Goal: Information Seeking & Learning: Learn about a topic

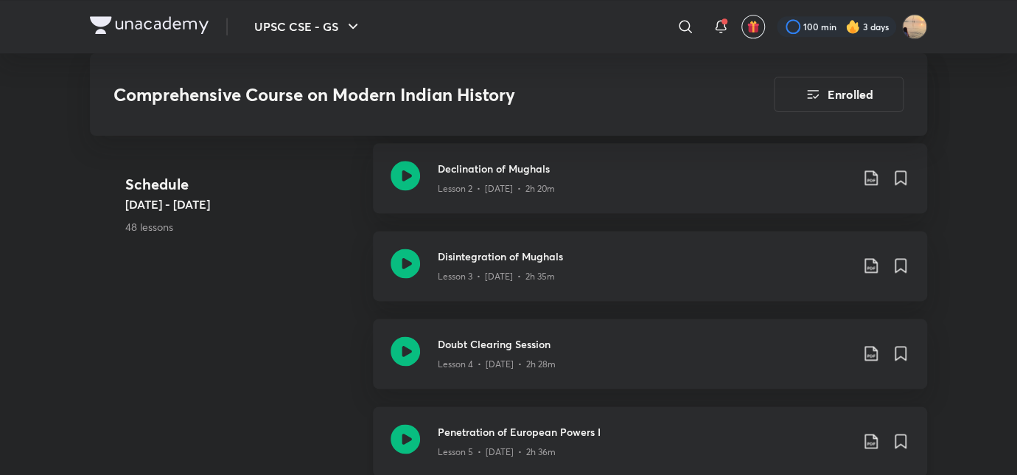
scroll to position [870, 0]
click at [531, 267] on div "Lesson 3 • [DATE] • 2h 35m" at bounding box center [644, 274] width 413 height 19
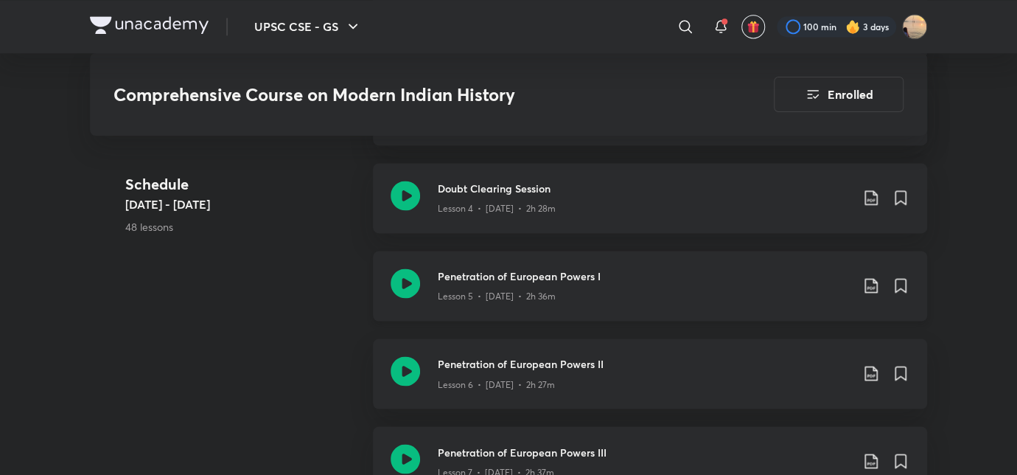
scroll to position [1029, 0]
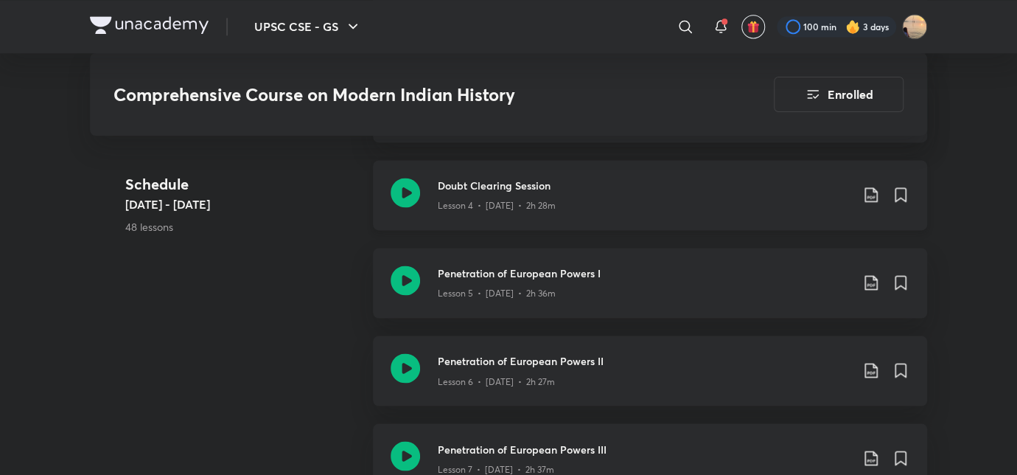
click at [525, 186] on h3 "Doubt Clearing Session" at bounding box center [644, 185] width 413 height 15
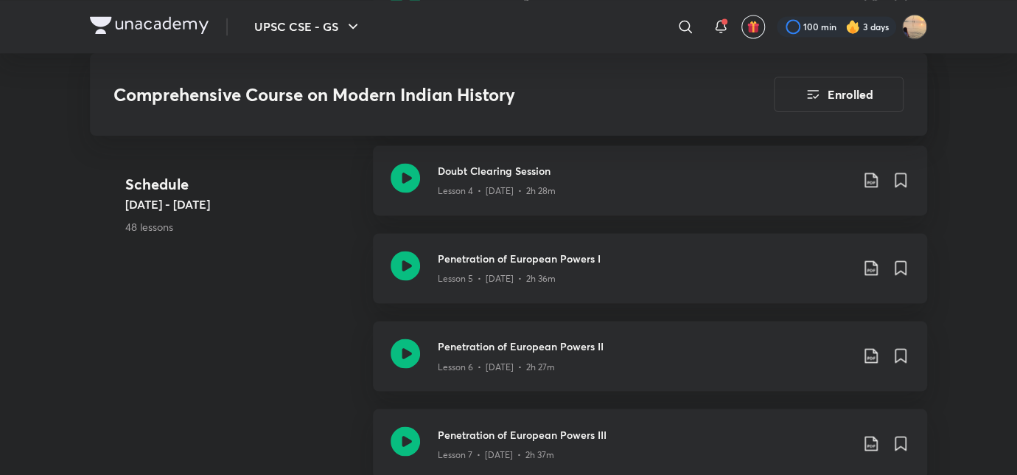
scroll to position [1044, 0]
click at [481, 269] on div "Lesson 5 • [DATE] • 2h 36m" at bounding box center [644, 274] width 413 height 19
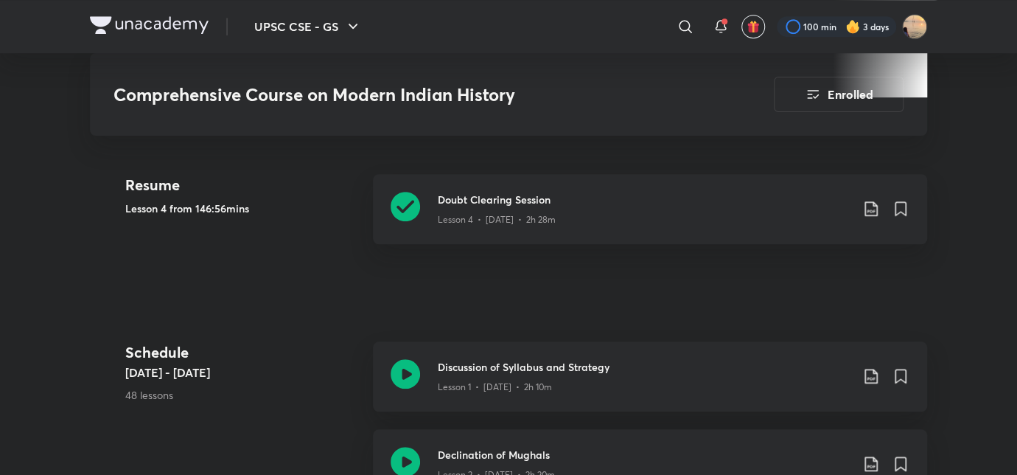
scroll to position [584, 0]
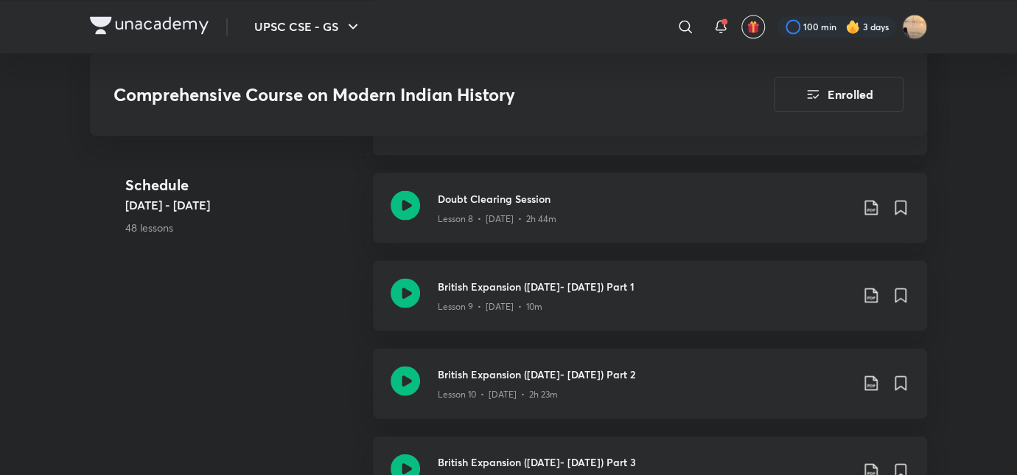
scroll to position [1366, 0]
click at [398, 337] on link "British Expansion (1757- 1857) Part 1 Lesson 9 • Aug 29 • 10m" at bounding box center [650, 305] width 554 height 88
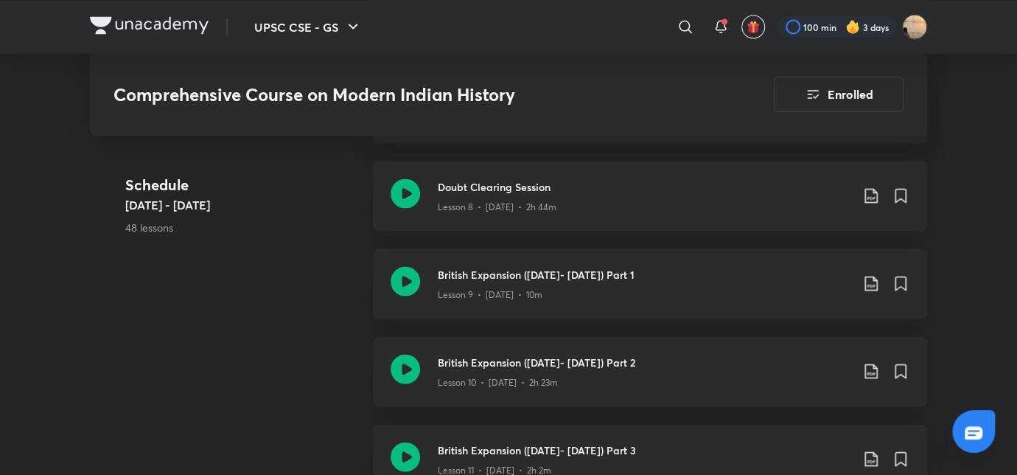
scroll to position [1380, 0]
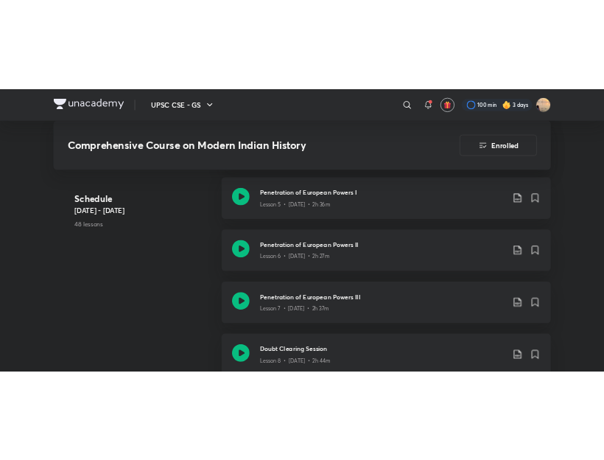
scroll to position [1126, 0]
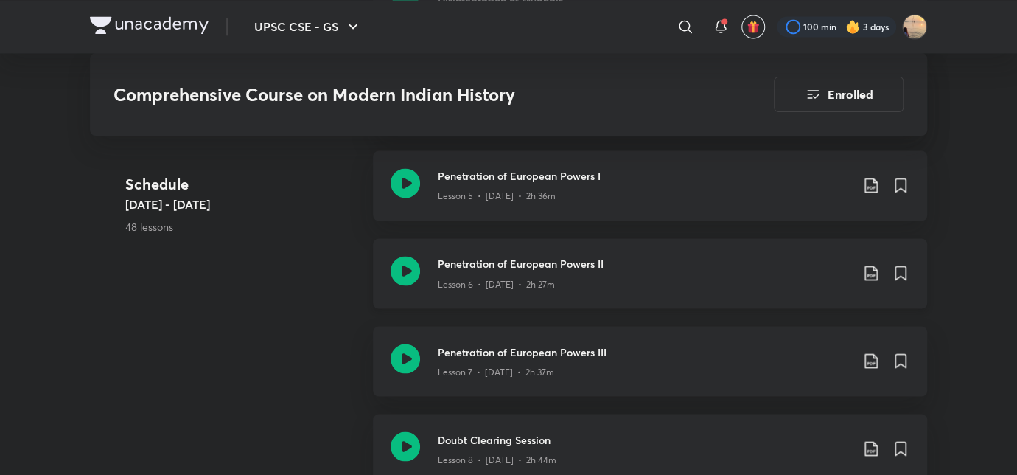
click at [470, 271] on div "Lesson 6 • [DATE] • 2h 27m" at bounding box center [644, 280] width 413 height 19
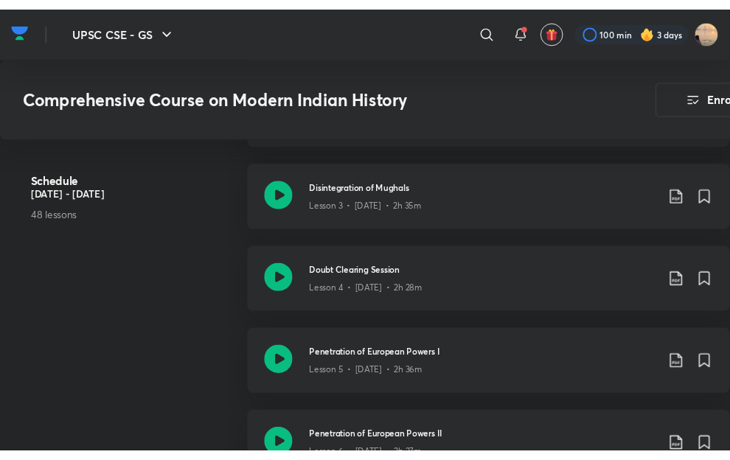
scroll to position [951, 0]
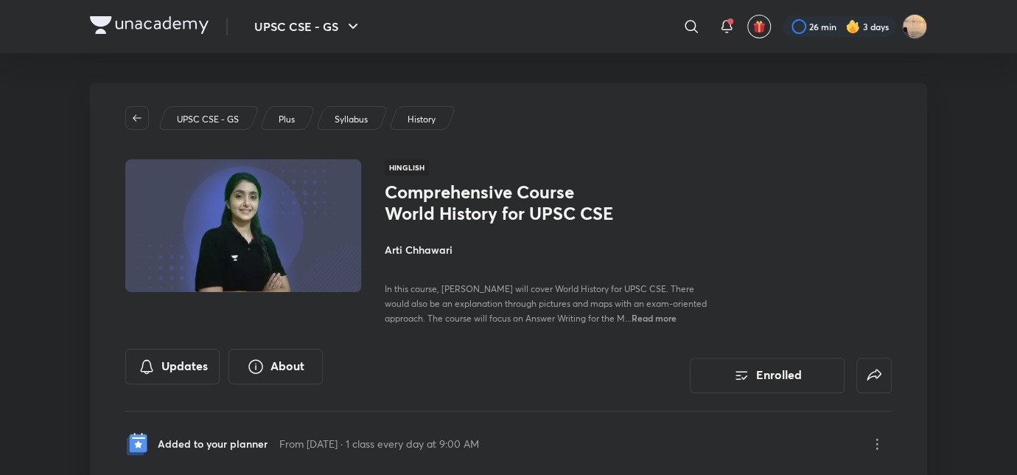
click at [165, 27] on img at bounding box center [149, 25] width 119 height 18
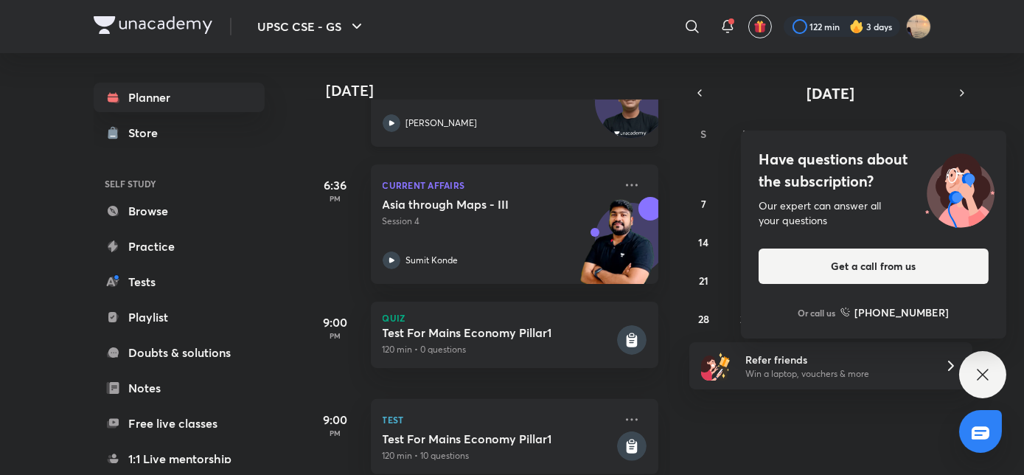
scroll to position [1103, 0]
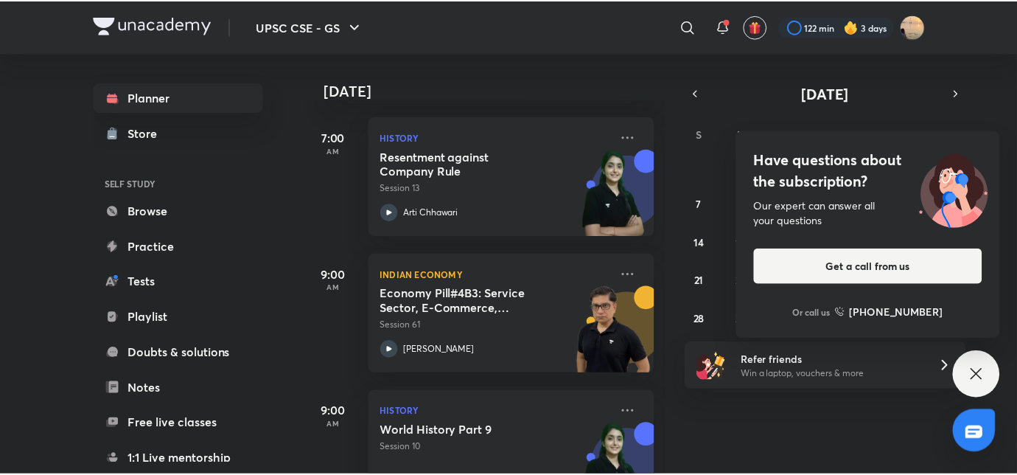
scroll to position [116, 0]
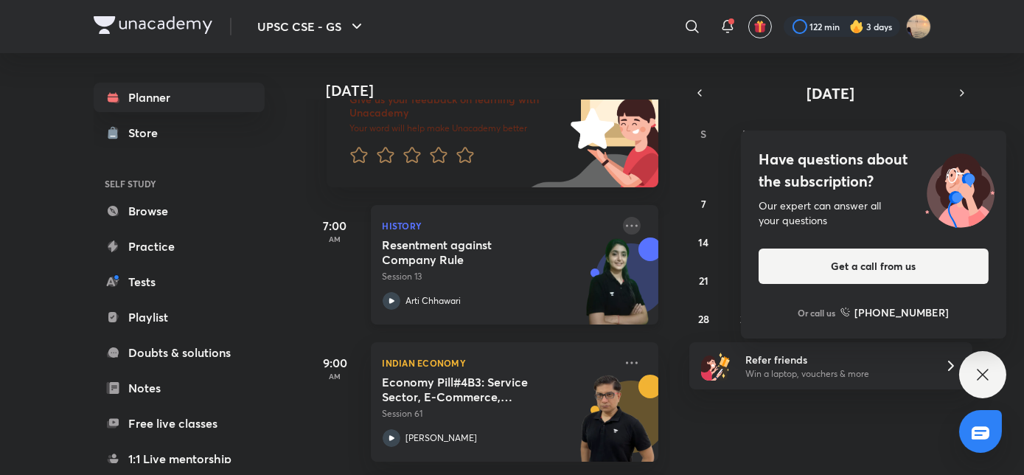
click at [623, 226] on icon at bounding box center [632, 226] width 18 height 18
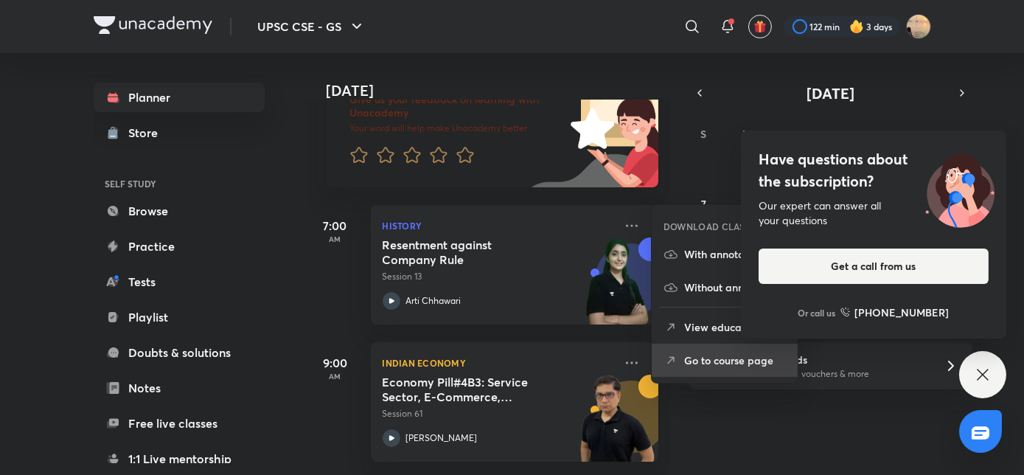
click at [689, 354] on p "Go to course page" at bounding box center [735, 359] width 102 height 15
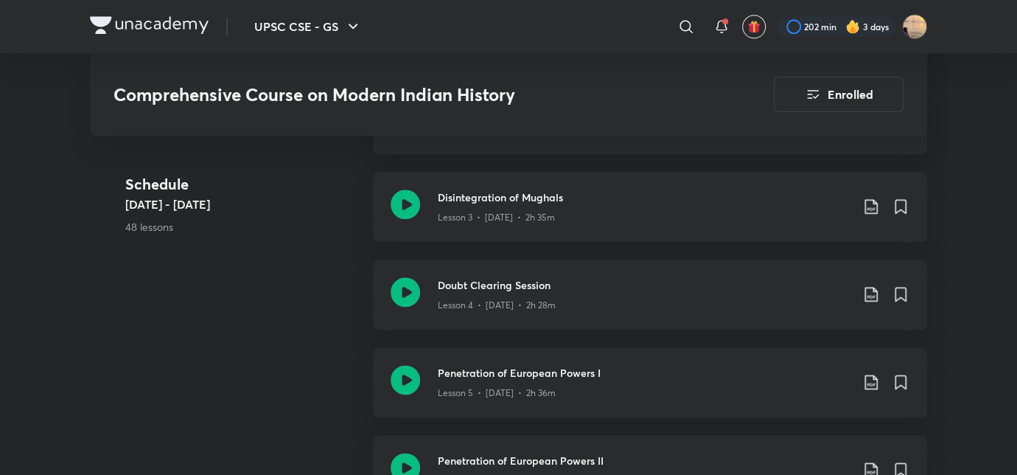
scroll to position [929, 0]
click at [867, 384] on icon at bounding box center [871, 381] width 13 height 15
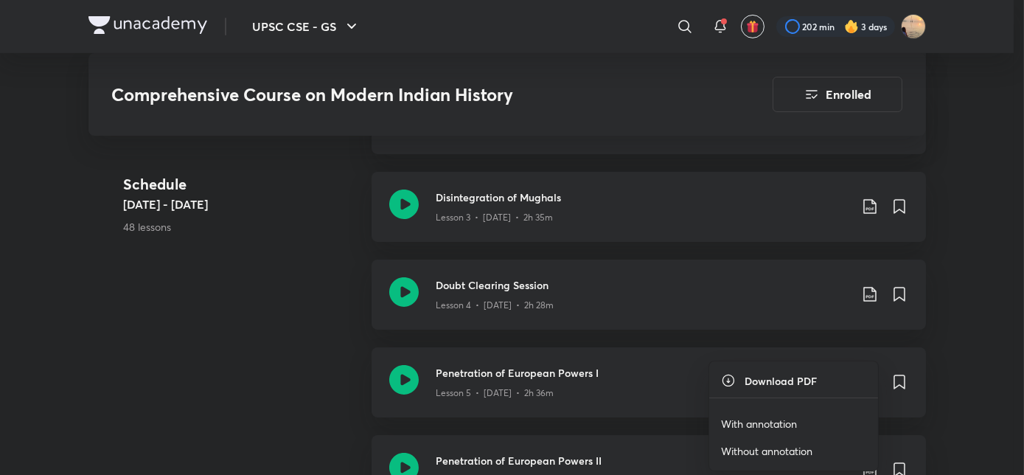
click at [757, 424] on p "With annotation" at bounding box center [759, 423] width 76 height 15
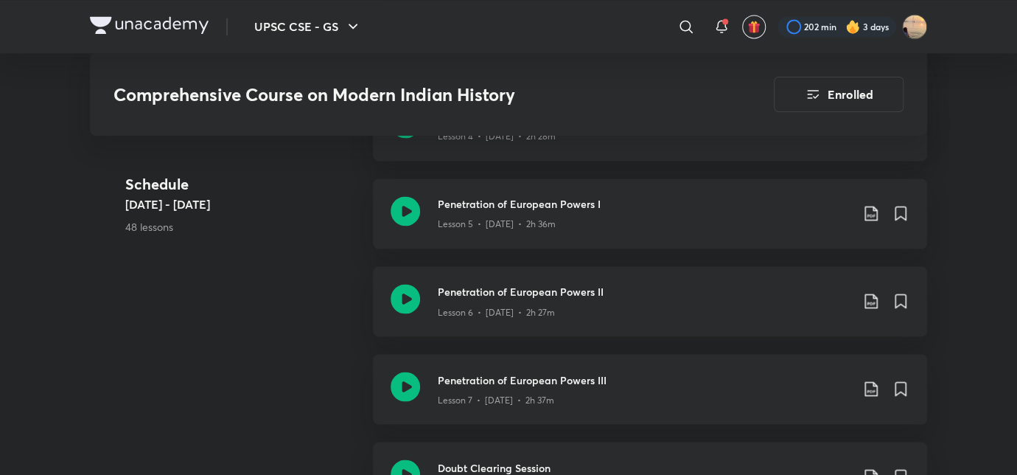
scroll to position [1097, 0]
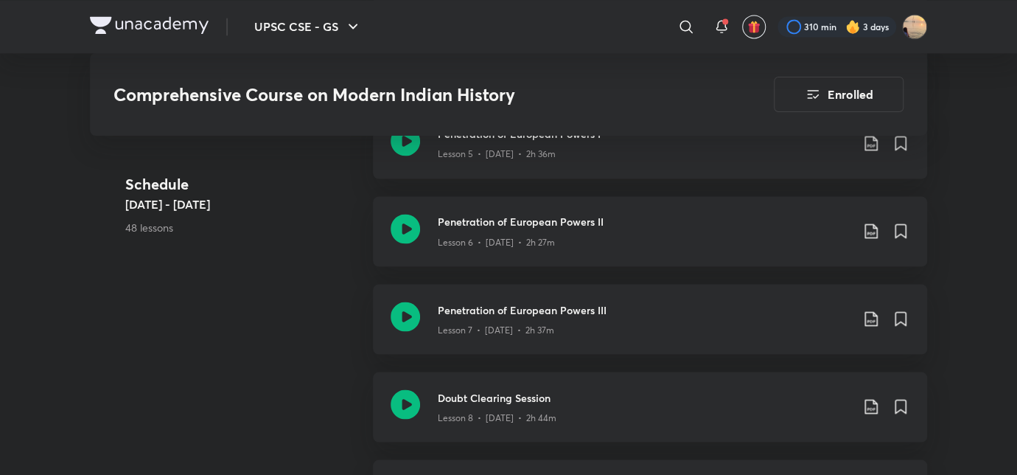
scroll to position [1167, 0]
